Goal: Navigation & Orientation: Understand site structure

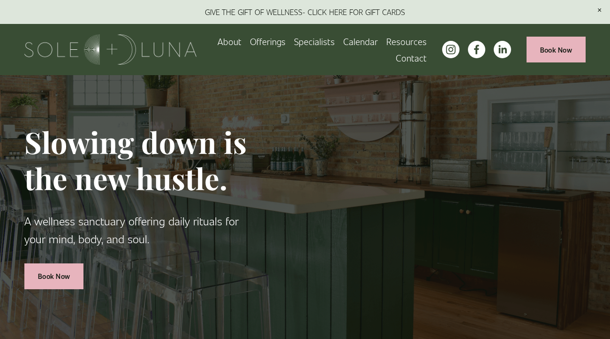
click at [0, 0] on span "Packages/Memberships" at bounding box center [0, 0] width 0 height 0
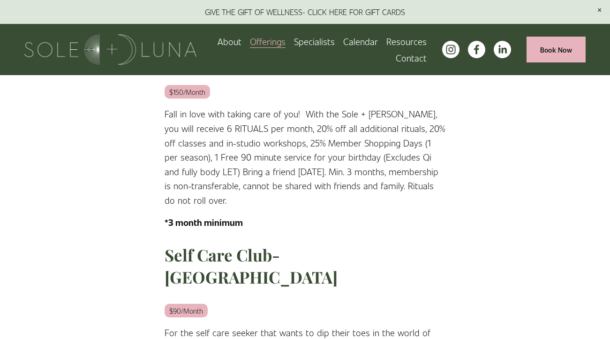
scroll to position [148, 0]
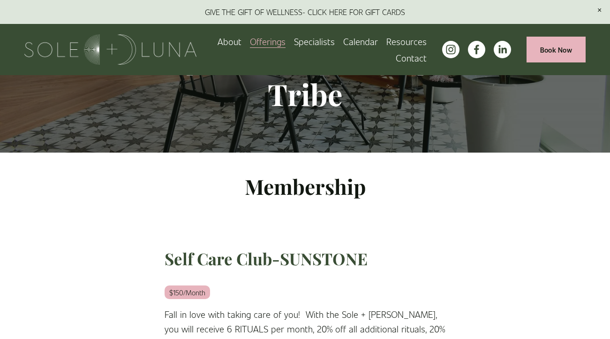
click at [0, 0] on span "Rituals" at bounding box center [0, 0] width 0 height 0
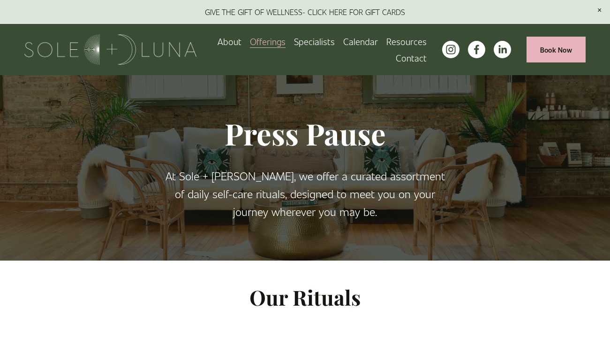
click at [321, 40] on link "Specialists" at bounding box center [314, 41] width 41 height 16
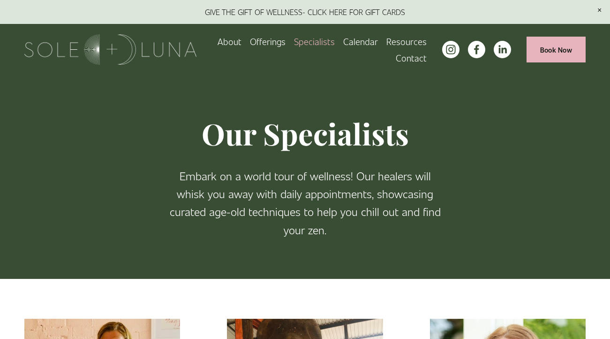
click at [232, 42] on link "About" at bounding box center [230, 41] width 24 height 16
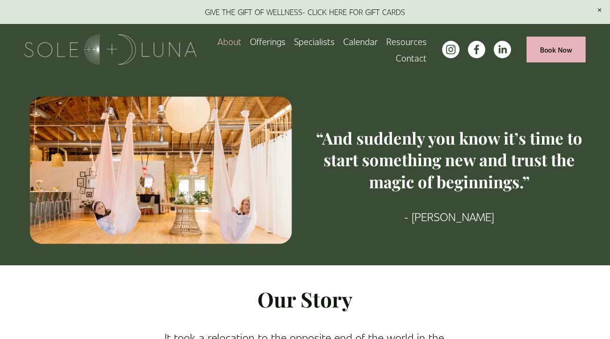
click at [0, 0] on span "Wellness Experiences" at bounding box center [0, 0] width 0 height 0
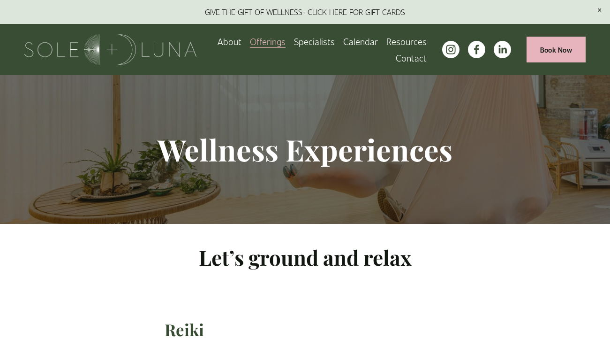
click at [414, 60] on link "Contact" at bounding box center [411, 58] width 31 height 16
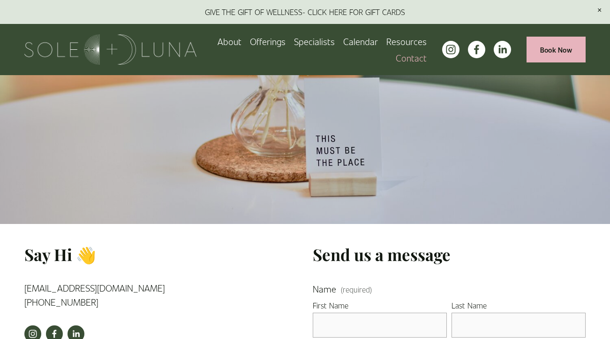
click at [382, 16] on link at bounding box center [305, 12] width 610 height 24
